Goal: Information Seeking & Learning: Learn about a topic

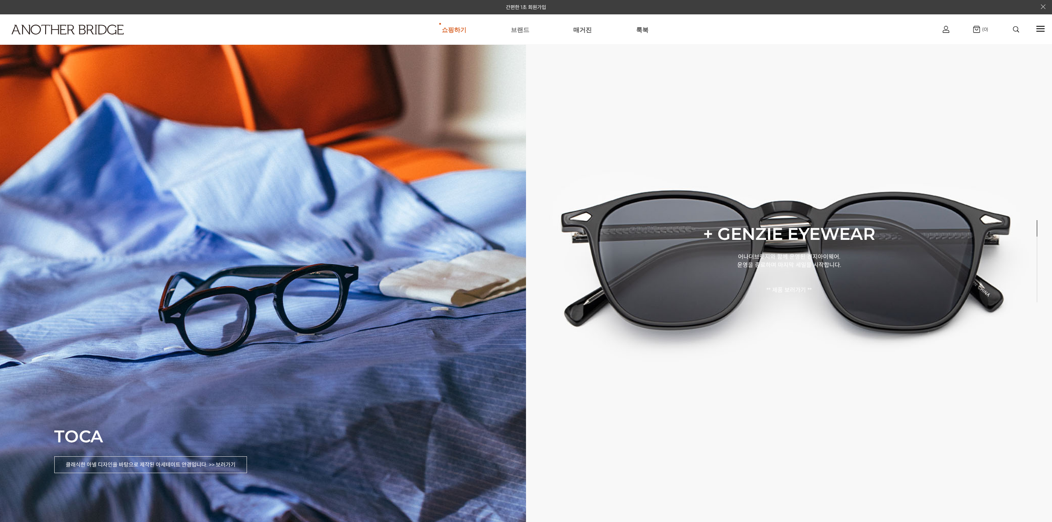
click at [518, 29] on link "브랜드" at bounding box center [520, 30] width 18 height 30
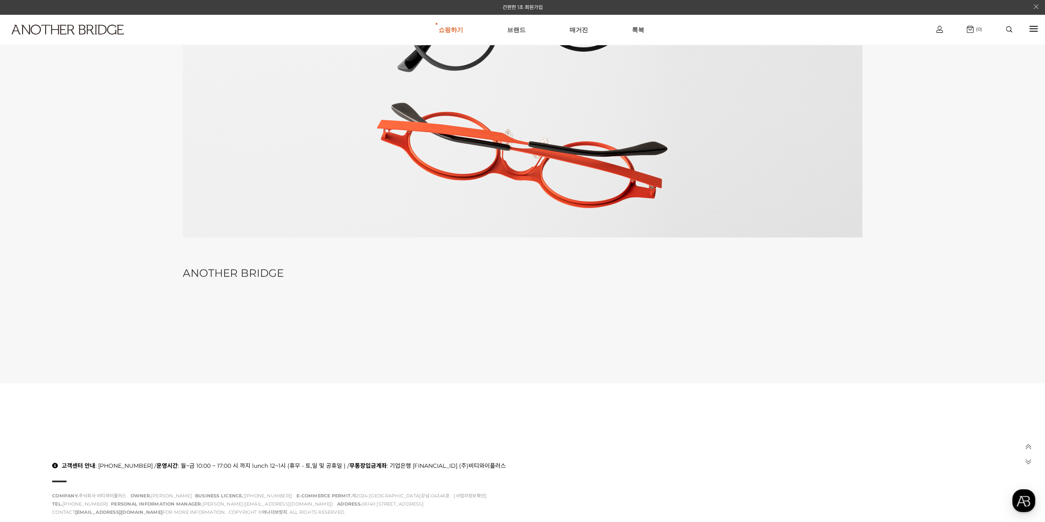
scroll to position [344, 0]
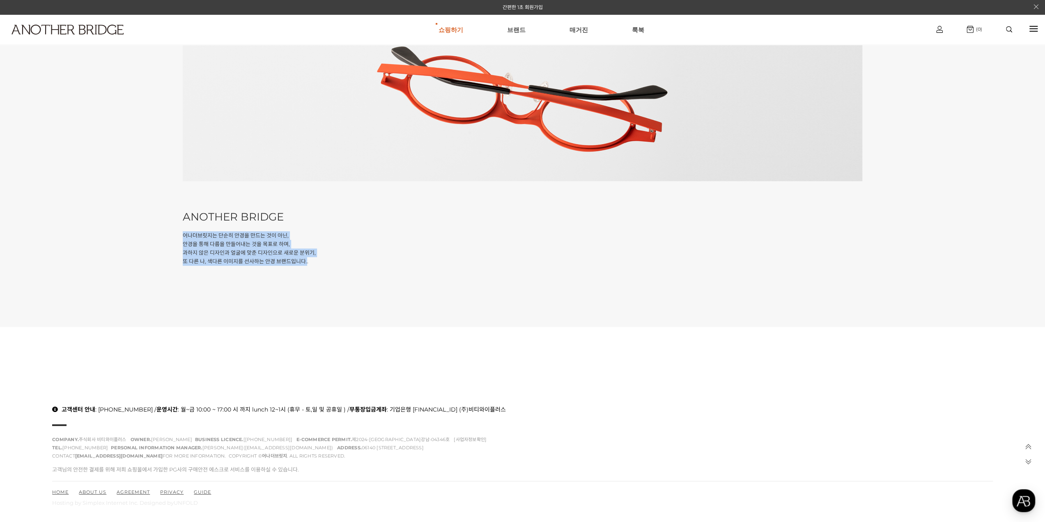
drag, startPoint x: 308, startPoint y: 264, endPoint x: 131, endPoint y: 237, distance: 179.5
click at [131, 237] on div "our story ANOTHER BRIDGE 어나더브릿지는 단순히 안경을 만드는 것이 아닌, 안경을 통해 다름을 만들어내는 것을 목표로 하며,…" at bounding box center [522, 7] width 1045 height 640
copy p "어나더브릿지는 단순히 안경을 만드는 것이 아닌, 안경을 통해 다름을 만들어내는 것을 목표로 하며, 과하지 않은 디자인과 얼굴에 맞춘 디자인으로…"
